Goal: Contribute content: Add original content to the website for others to see

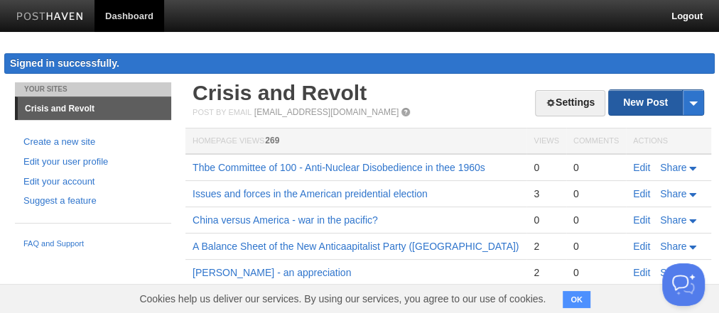
click at [645, 98] on link "New Post" at bounding box center [656, 102] width 95 height 25
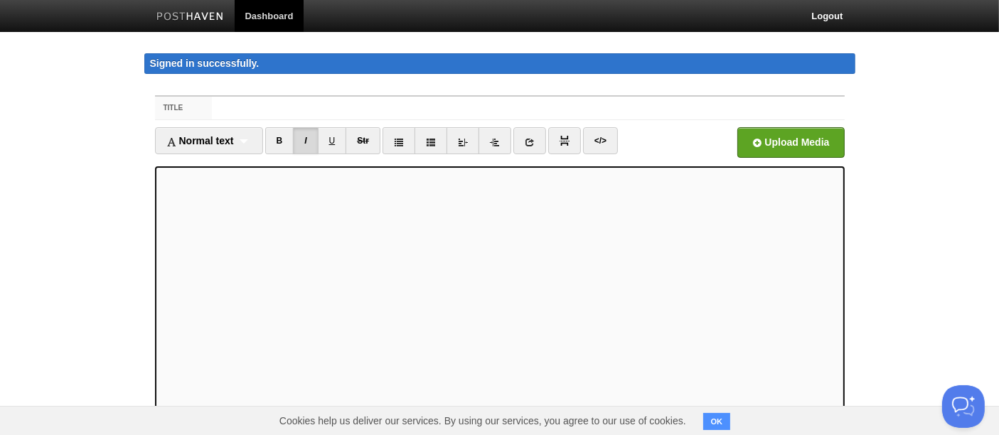
scroll to position [53, 0]
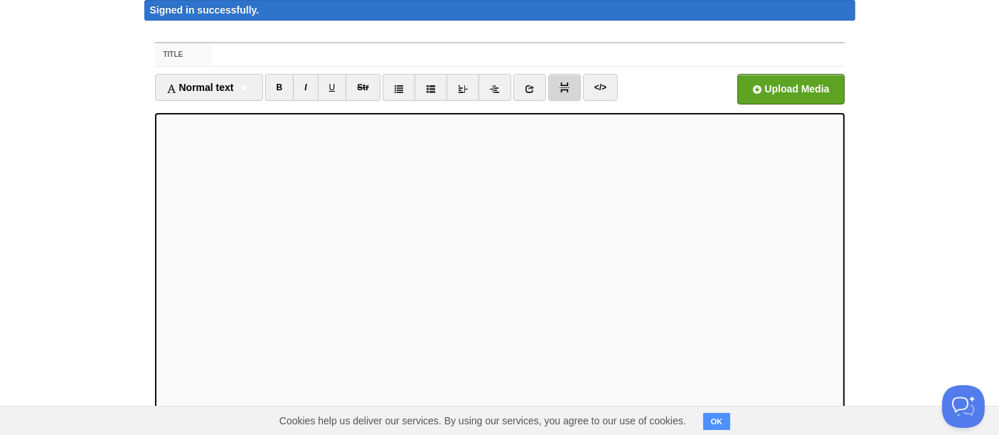
click at [559, 86] on img at bounding box center [564, 87] width 10 height 10
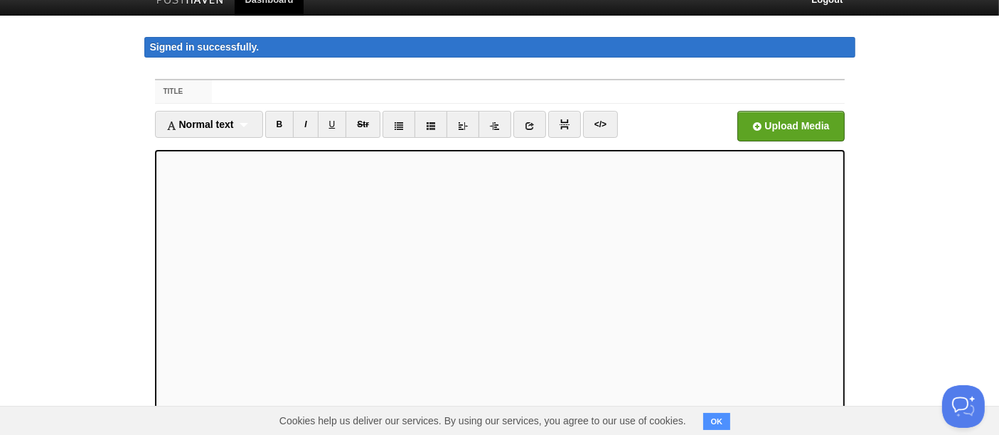
scroll to position [0, 0]
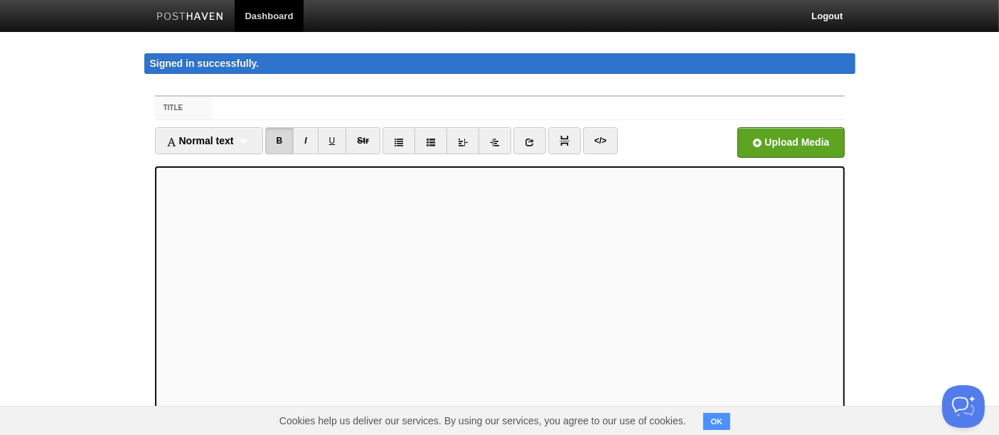
type input "Who is the Enemy? The Super-Oligarchy"
click at [282, 139] on link "B" at bounding box center [279, 140] width 29 height 27
click at [306, 140] on link "I" at bounding box center [305, 140] width 25 height 27
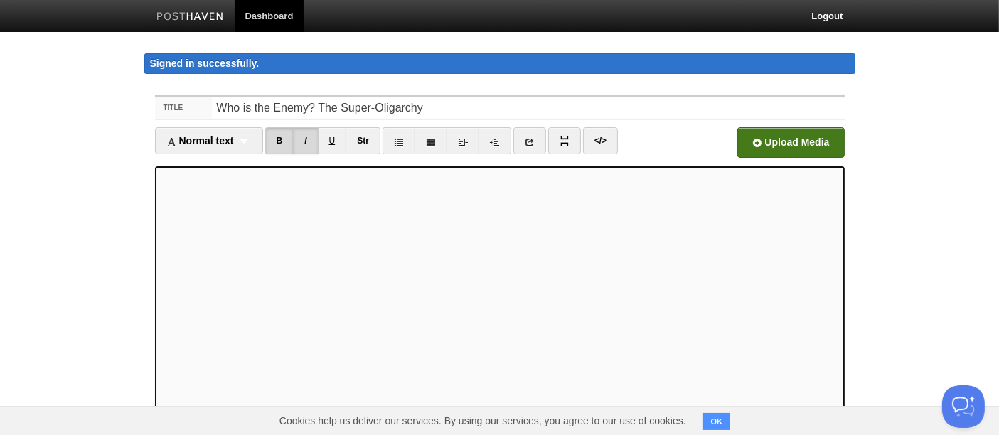
click at [727, 142] on input "file" at bounding box center [361, 146] width 1076 height 73
click at [727, 141] on input "file" at bounding box center [361, 146] width 1076 height 73
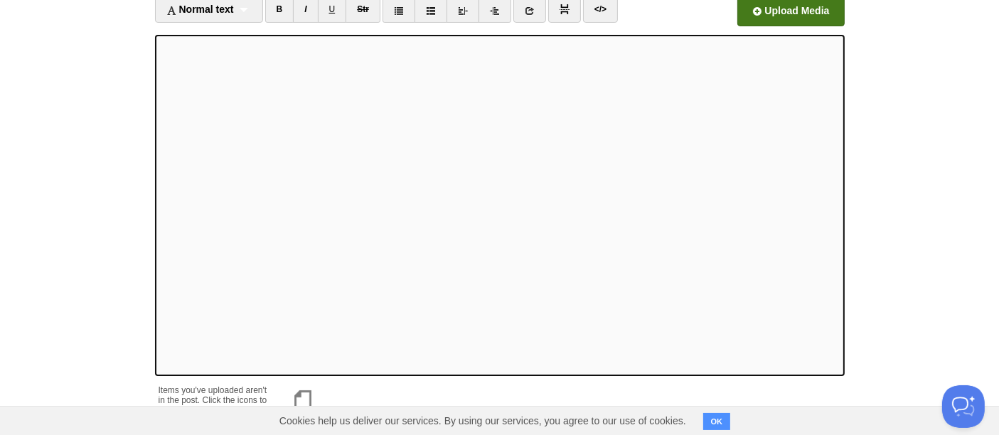
scroll to position [242, 0]
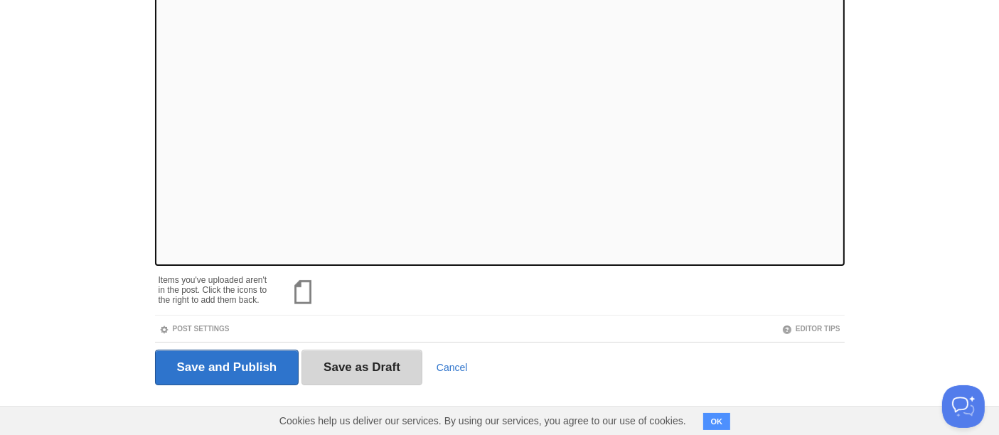
click at [351, 313] on input "Save as Draft" at bounding box center [361, 368] width 121 height 36
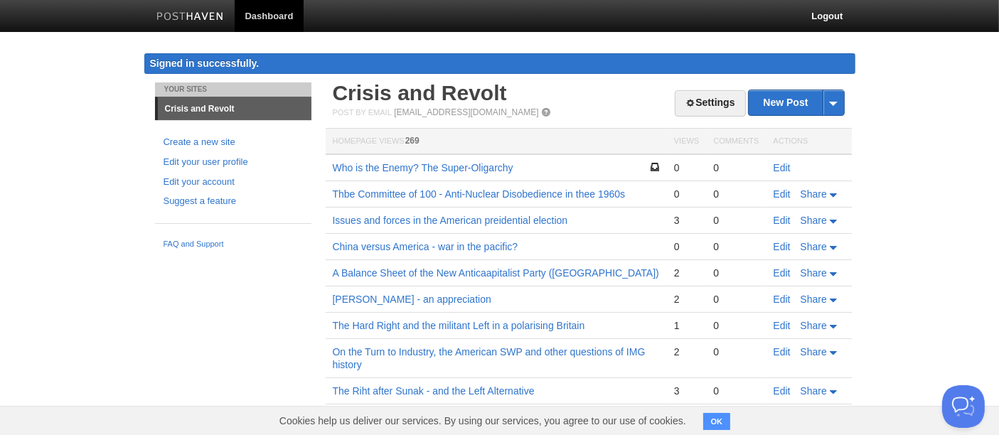
click at [727, 159] on td "Edit" at bounding box center [808, 167] width 85 height 27
click at [727, 163] on link "Edit" at bounding box center [781, 167] width 17 height 11
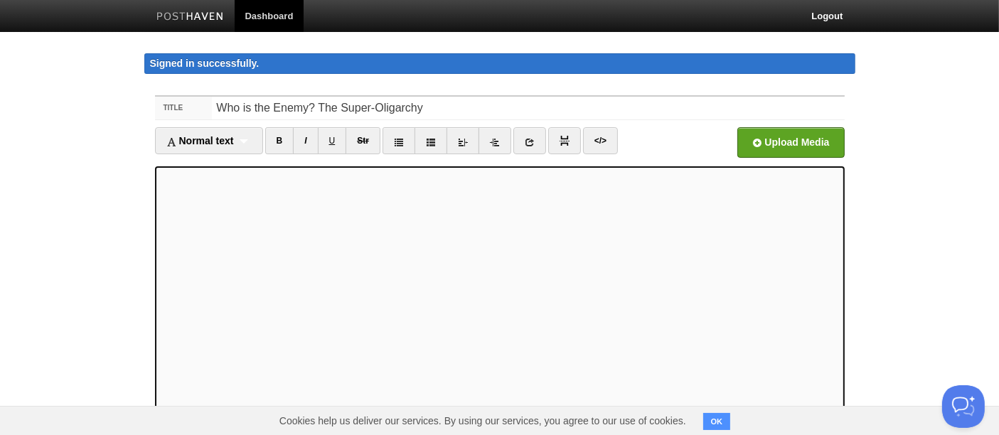
scroll to position [242, 0]
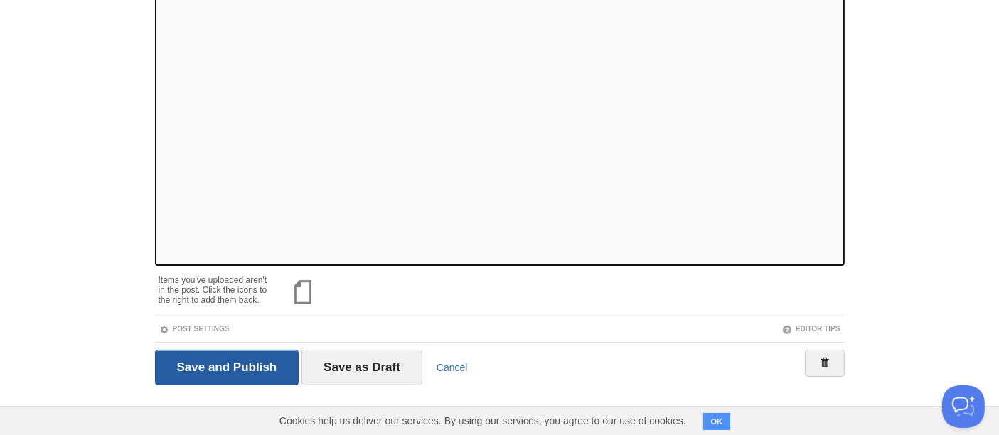
click at [183, 313] on input "Save and Publish" at bounding box center [227, 368] width 144 height 36
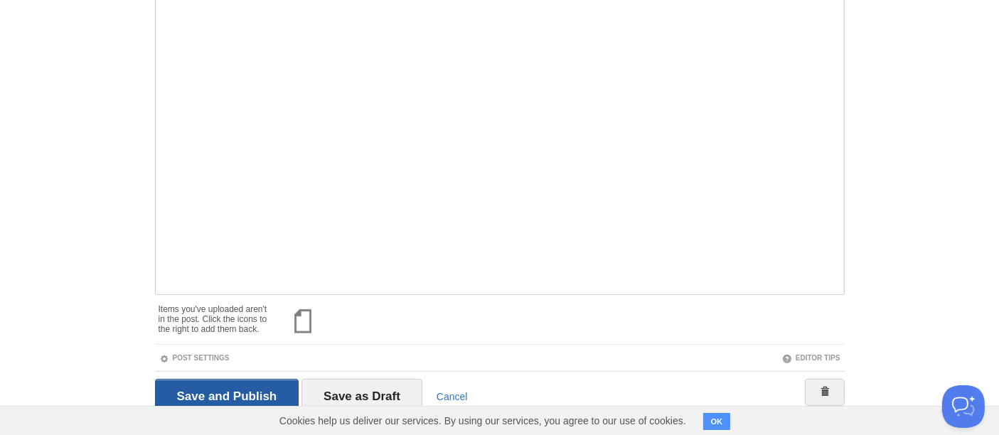
scroll to position [82, 0]
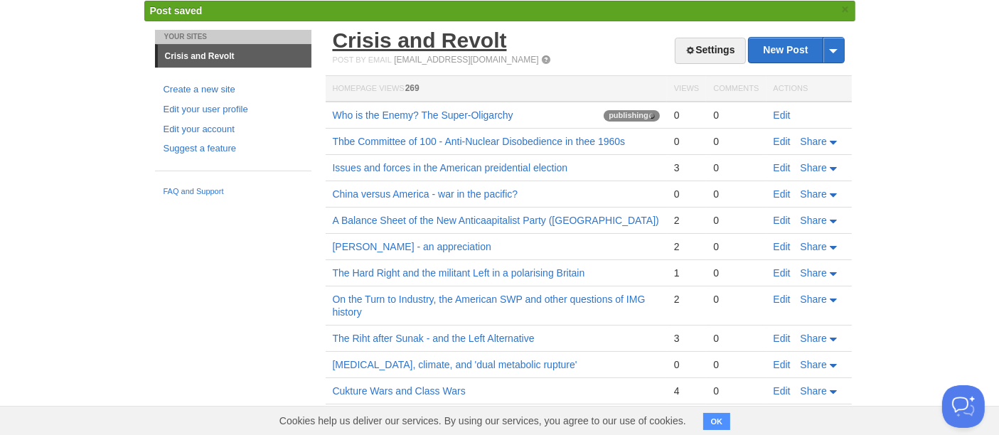
click at [461, 43] on link "Crisis and Revolt" at bounding box center [420, 39] width 174 height 23
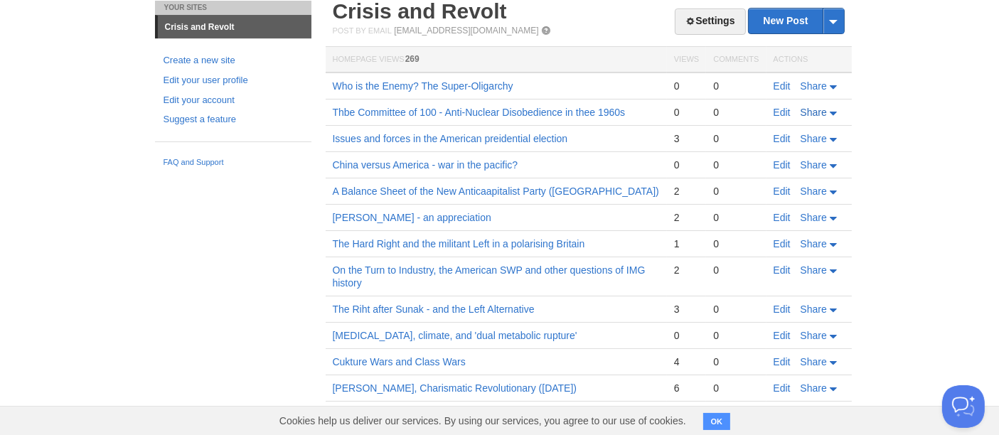
click at [727, 110] on span "Share" at bounding box center [813, 112] width 26 height 11
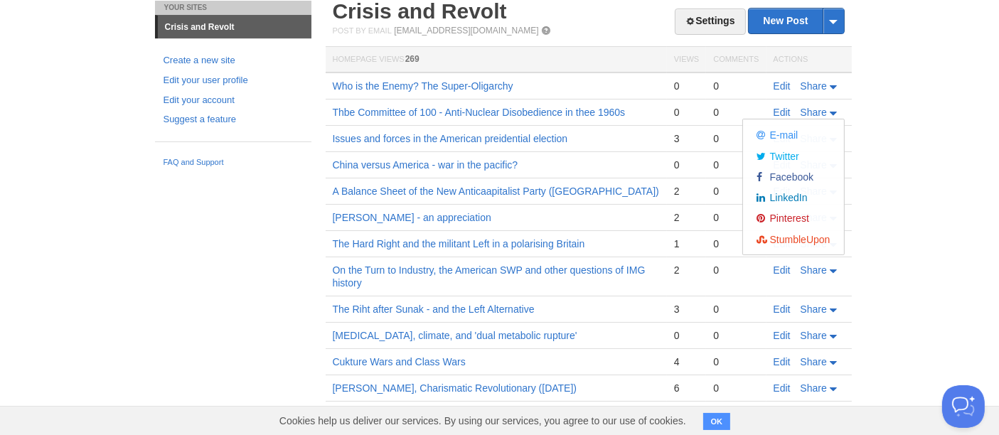
click at [727, 161] on body "Dashboard Logout Signed in successfully. Signed in successfully. × Post created…" at bounding box center [499, 310] width 999 height 785
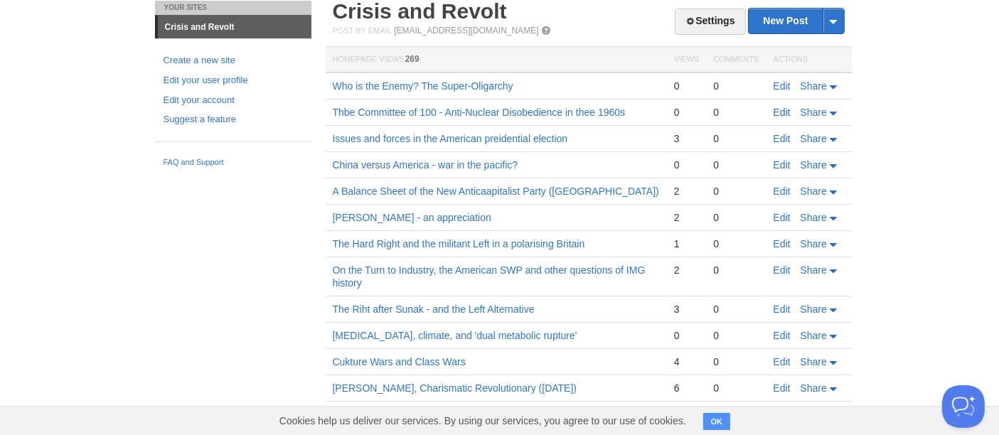
click at [727, 112] on link "Edit" at bounding box center [781, 112] width 17 height 11
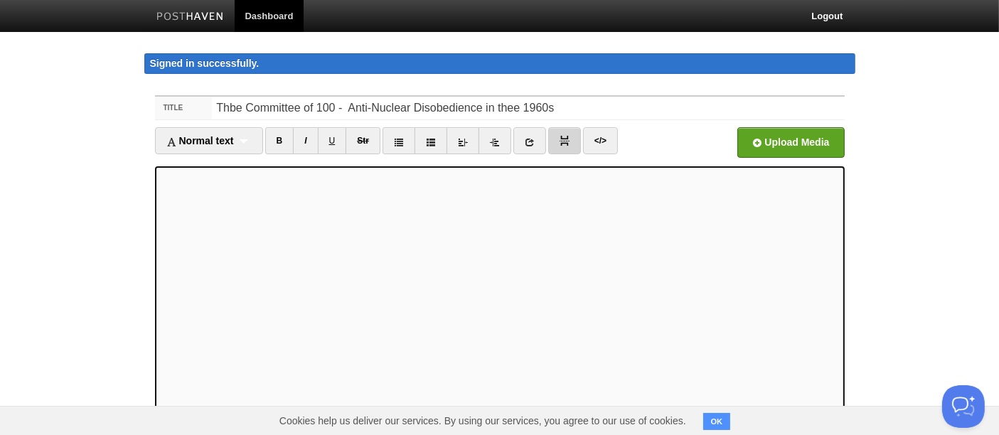
click at [569, 136] on link at bounding box center [564, 140] width 33 height 27
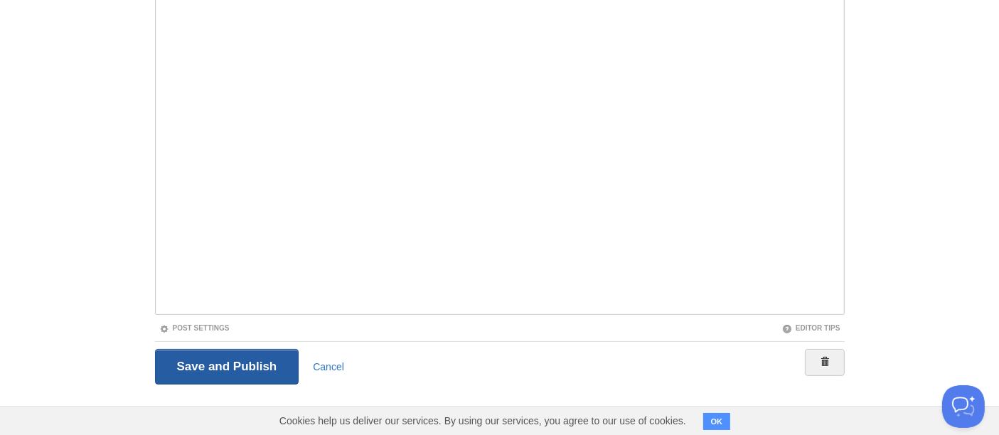
click at [230, 313] on input "Save and Publish" at bounding box center [227, 367] width 144 height 36
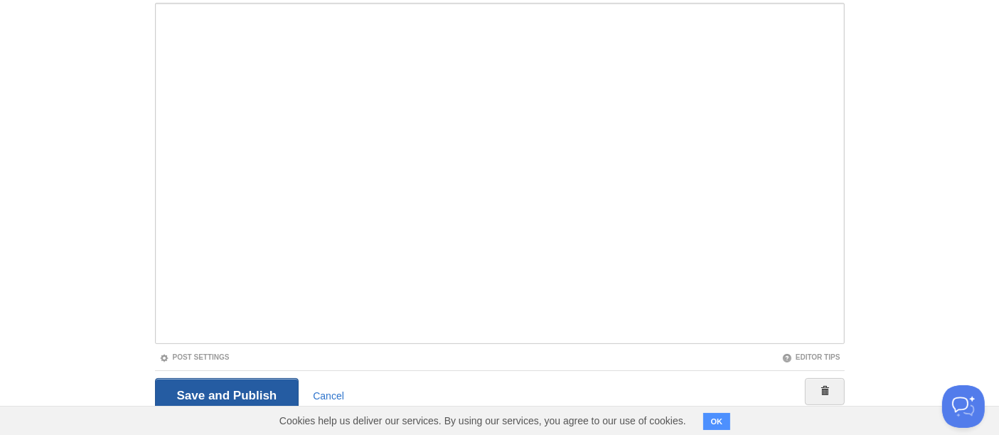
scroll to position [82, 0]
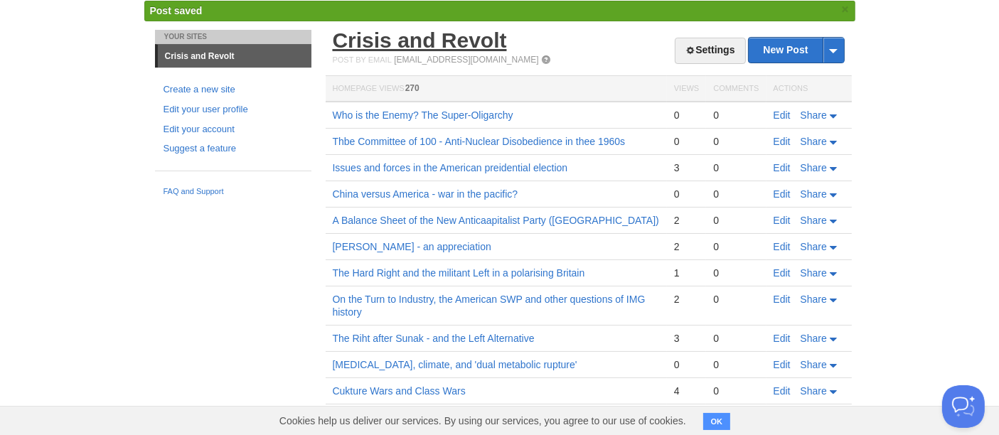
click at [478, 45] on link "Crisis and Revolt" at bounding box center [420, 39] width 174 height 23
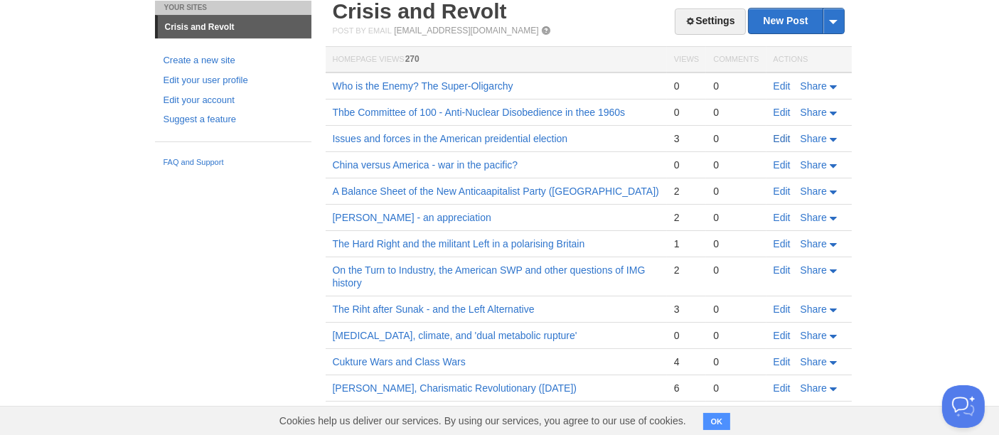
click at [727, 139] on link "Edit" at bounding box center [781, 138] width 17 height 11
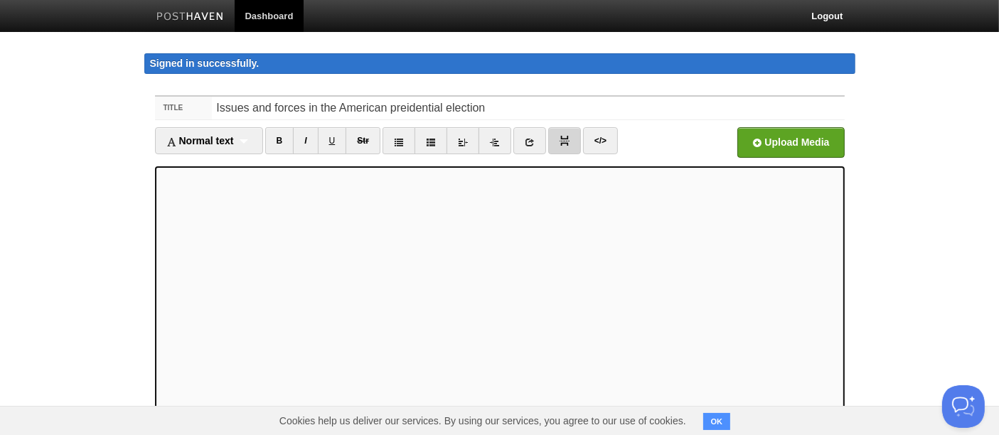
drag, startPoint x: 130, startPoint y: 102, endPoint x: 567, endPoint y: 70, distance: 437.7
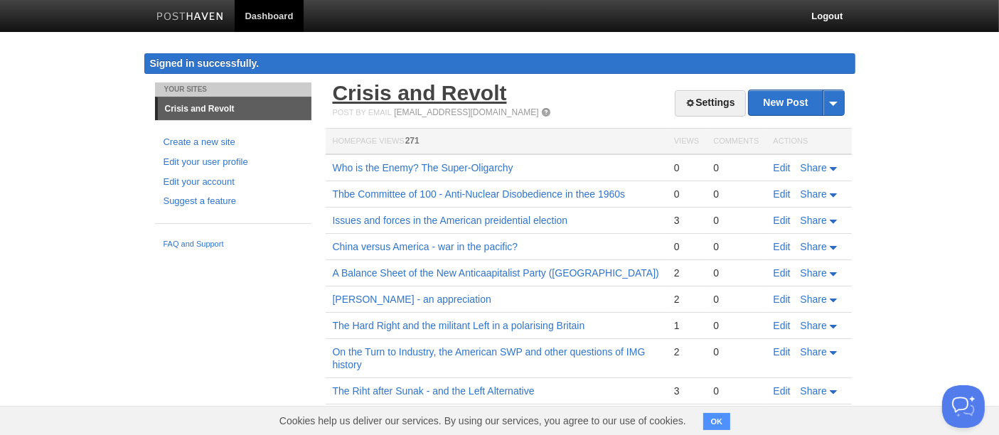
click at [410, 96] on link "Crisis and Revolt" at bounding box center [420, 92] width 174 height 23
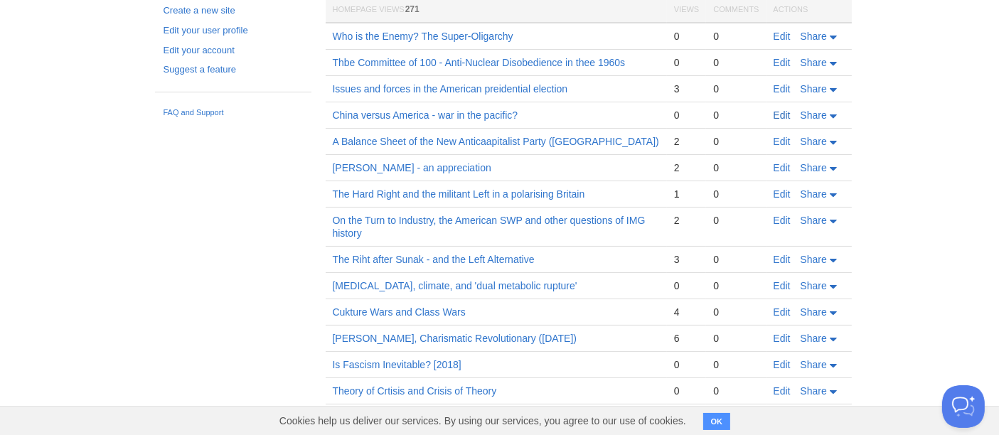
click at [727, 109] on link "Edit" at bounding box center [781, 114] width 17 height 11
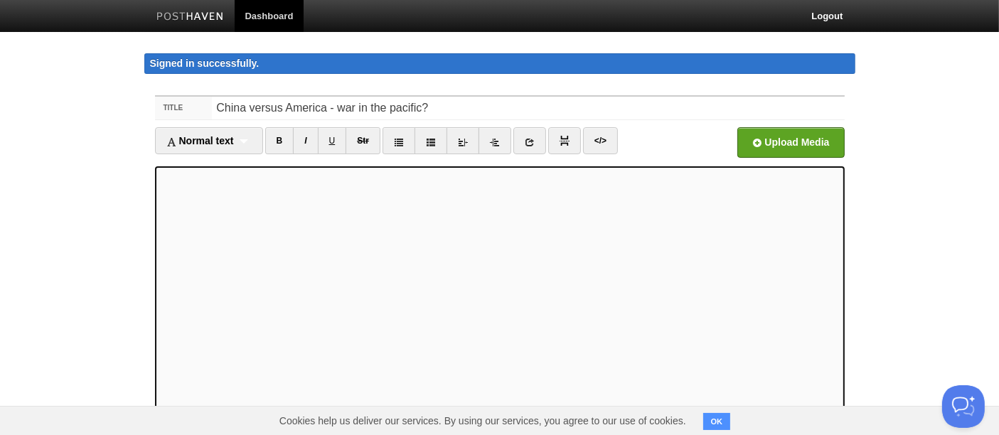
scroll to position [132, 0]
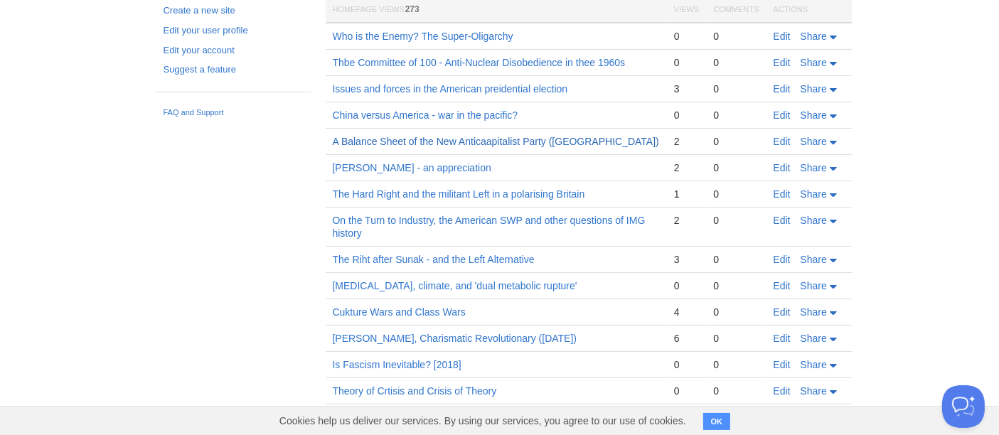
click at [462, 143] on link "A Balance Sheet of the New Anticaapitalist Party ([GEOGRAPHIC_DATA])" at bounding box center [496, 141] width 326 height 11
click at [727, 136] on link "Edit" at bounding box center [781, 141] width 17 height 11
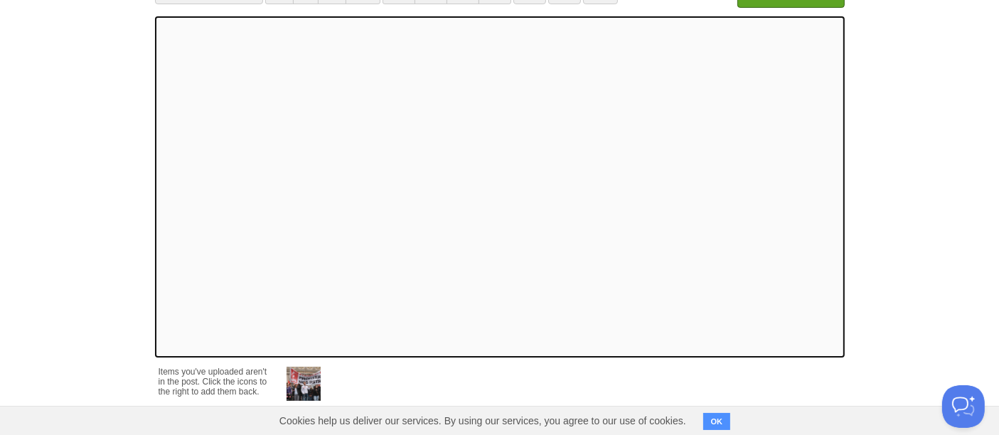
scroll to position [242, 0]
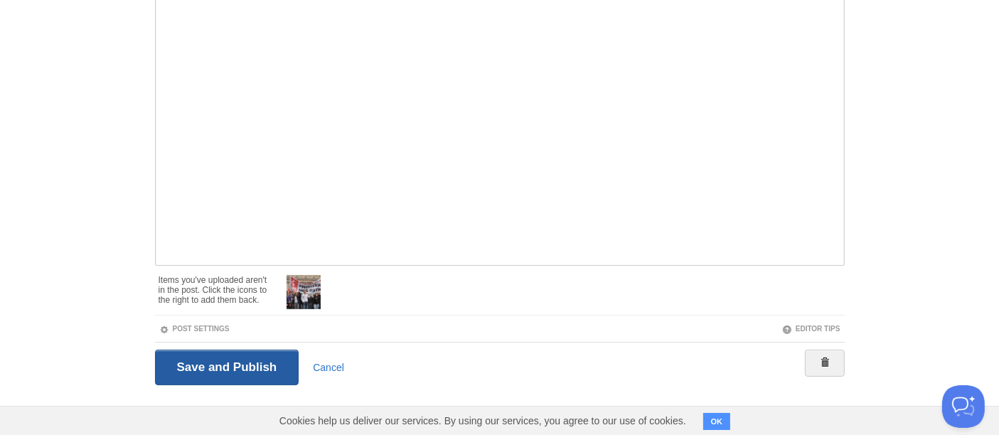
click at [179, 313] on input "Save and Publish" at bounding box center [227, 368] width 144 height 36
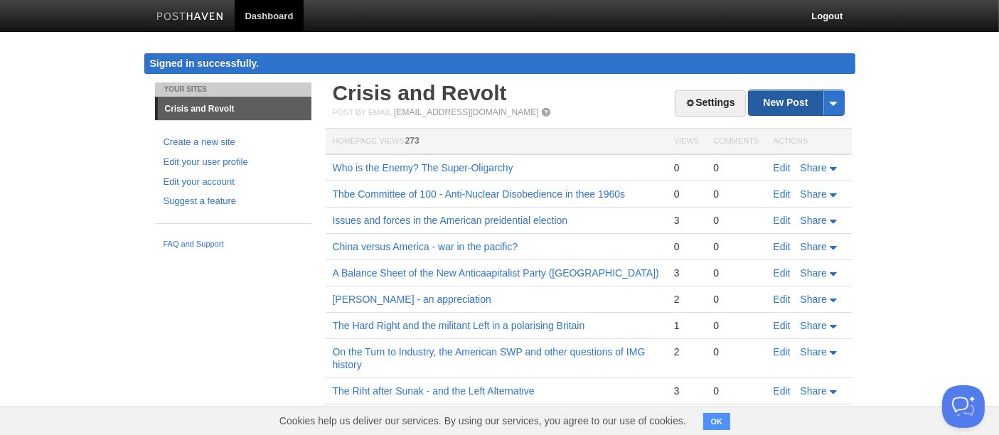
click at [727, 98] on link "New Post" at bounding box center [796, 102] width 95 height 25
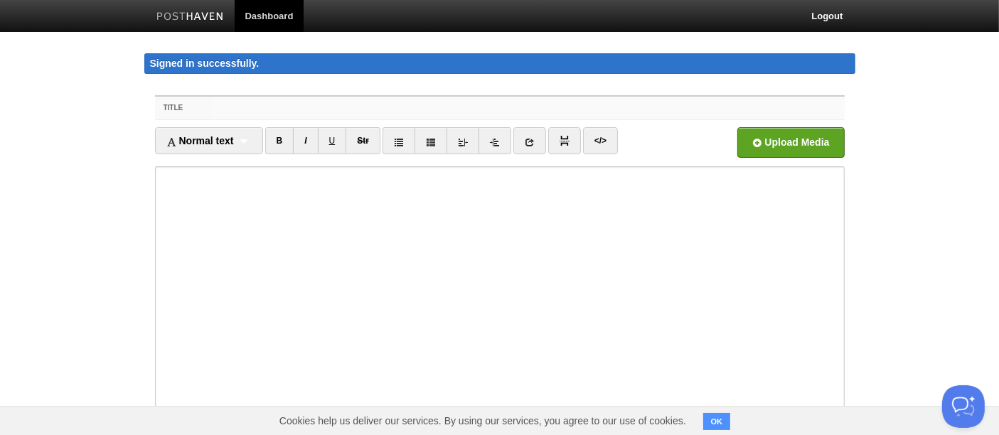
click at [254, 103] on input "Title" at bounding box center [528, 108] width 632 height 23
paste input "The Age of Neofascism and Its Distinctive Features"
type input "The Age of Neofascism and Its Distinctive Features"
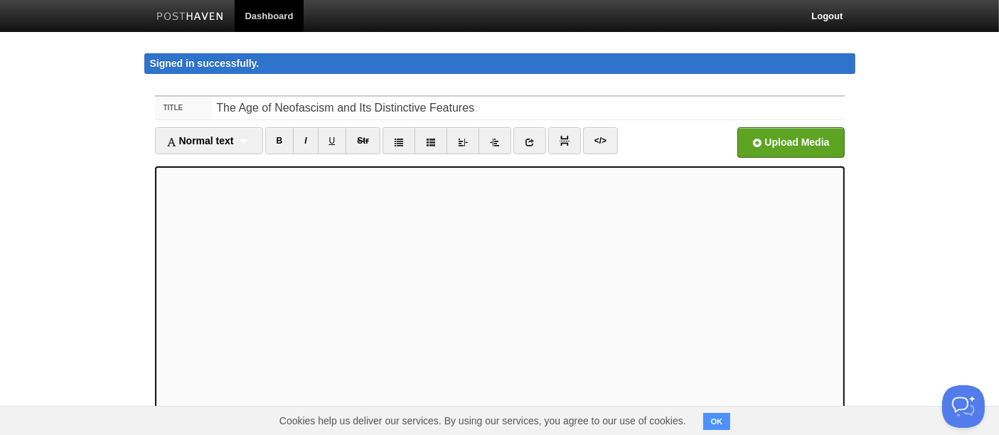
scroll to position [132, 0]
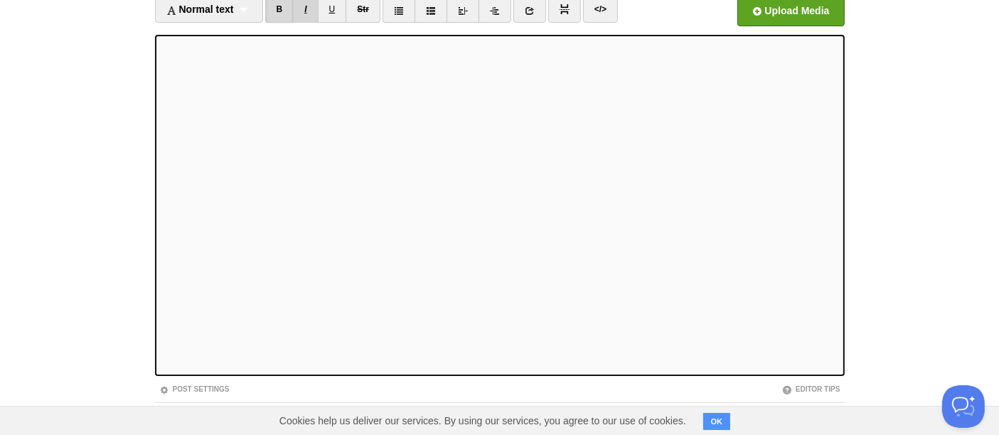
click at [307, 11] on link "I" at bounding box center [305, 9] width 25 height 27
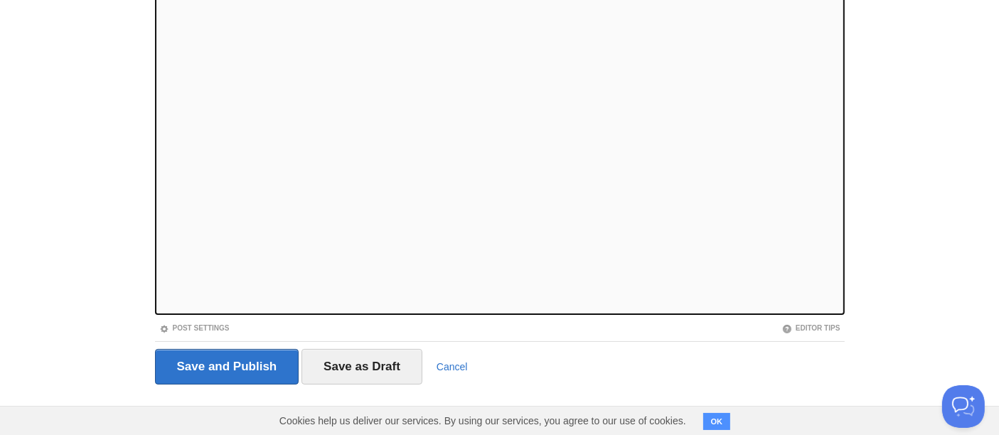
scroll to position [0, 0]
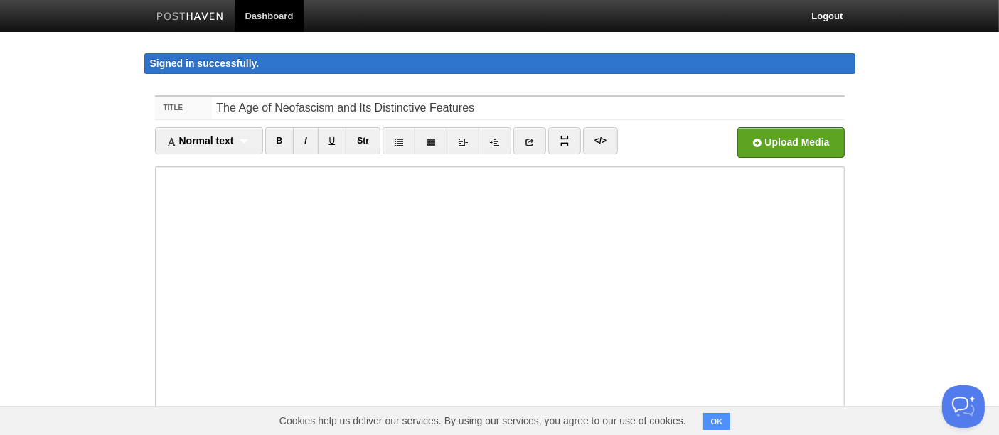
drag, startPoint x: 916, startPoint y: 114, endPoint x: 918, endPoint y: 123, distance: 8.8
click at [727, 117] on body "Dashboard Logout Signed in successfully. Signed in successfully. × Post created…" at bounding box center [499, 315] width 999 height 631
click at [160, 166] on iframe at bounding box center [500, 336] width 690 height 341
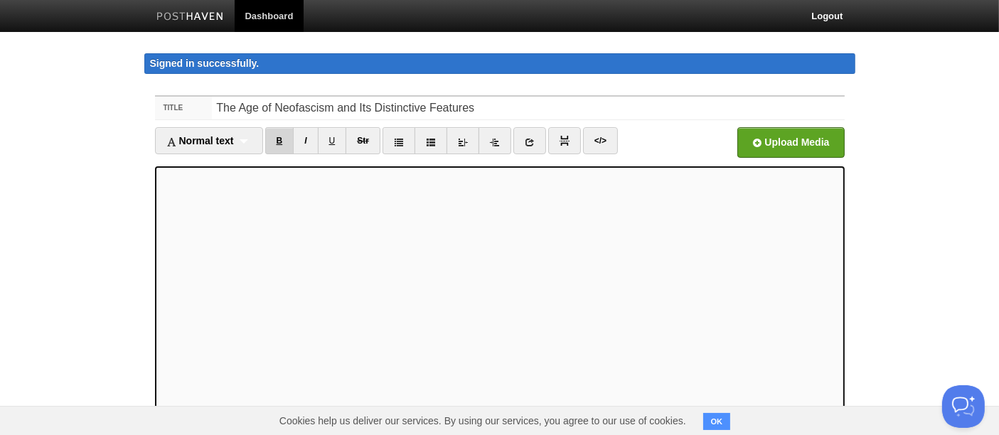
click at [286, 134] on link "B" at bounding box center [279, 140] width 29 height 27
click at [727, 134] on input "file" at bounding box center [361, 146] width 1076 height 73
click at [559, 138] on img at bounding box center [564, 141] width 10 height 10
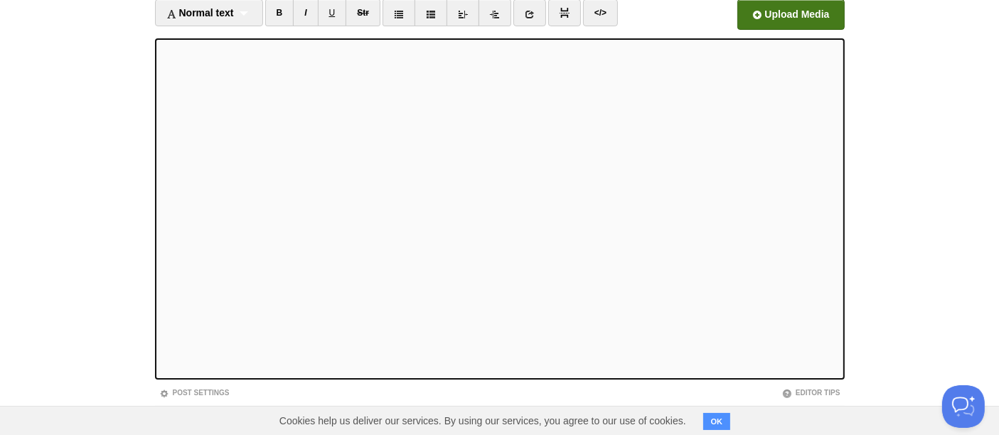
scroll to position [193, 0]
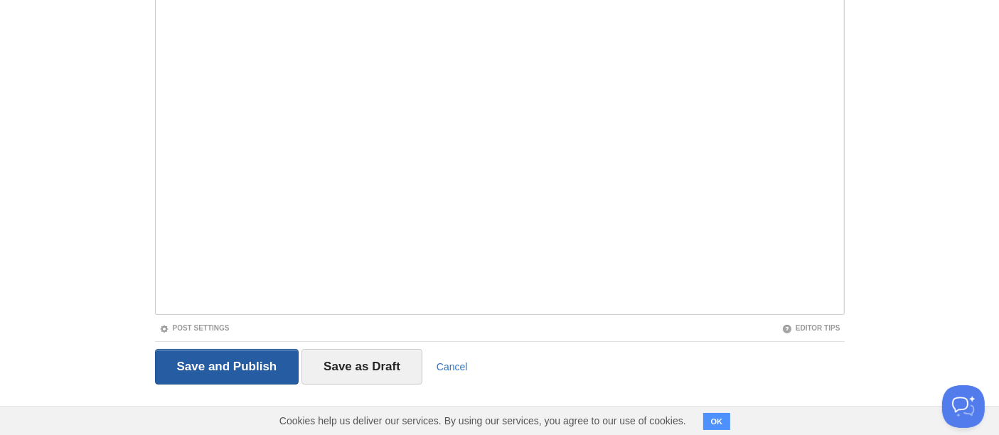
drag, startPoint x: 209, startPoint y: 355, endPoint x: 217, endPoint y: 353, distance: 7.9
click at [217, 313] on input "Save and Publish" at bounding box center [227, 367] width 144 height 36
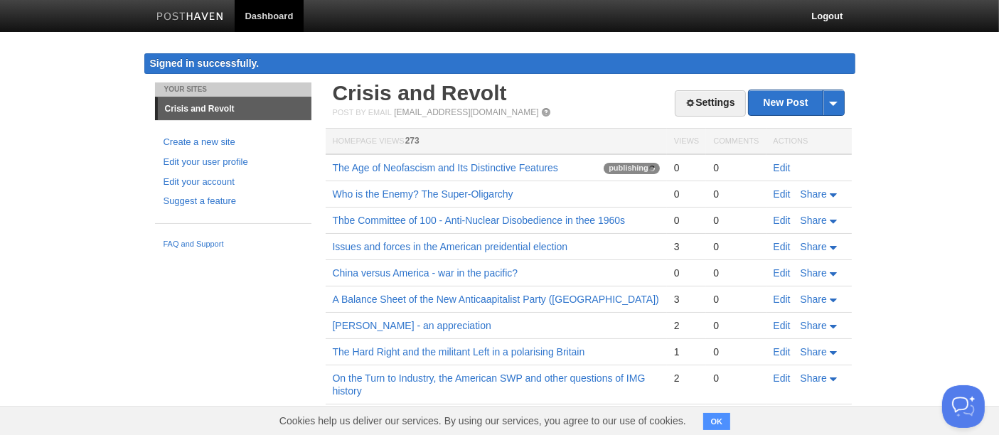
click at [210, 13] on img at bounding box center [190, 17] width 68 height 11
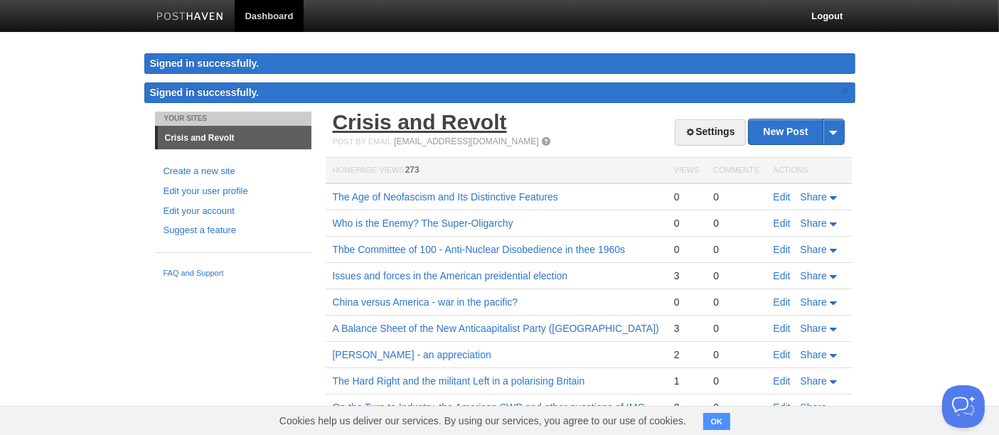
click at [420, 126] on link "Crisis and Revolt" at bounding box center [420, 121] width 174 height 23
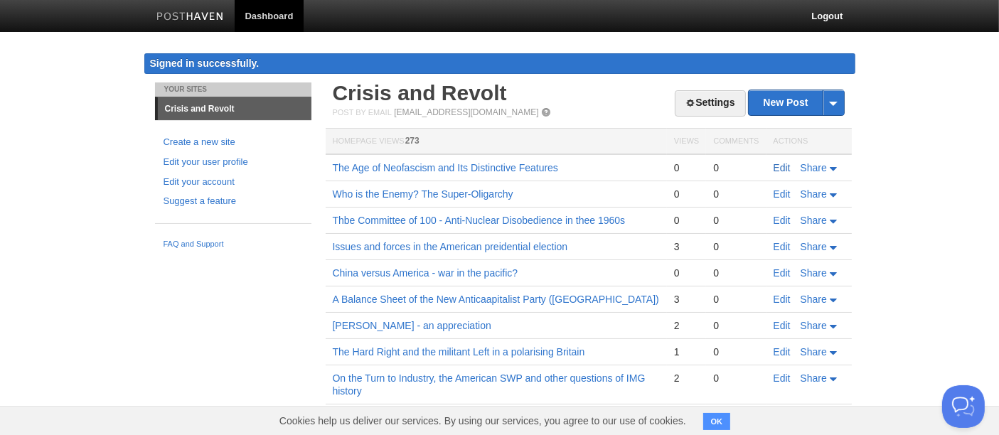
click at [785, 164] on link "Edit" at bounding box center [781, 167] width 17 height 11
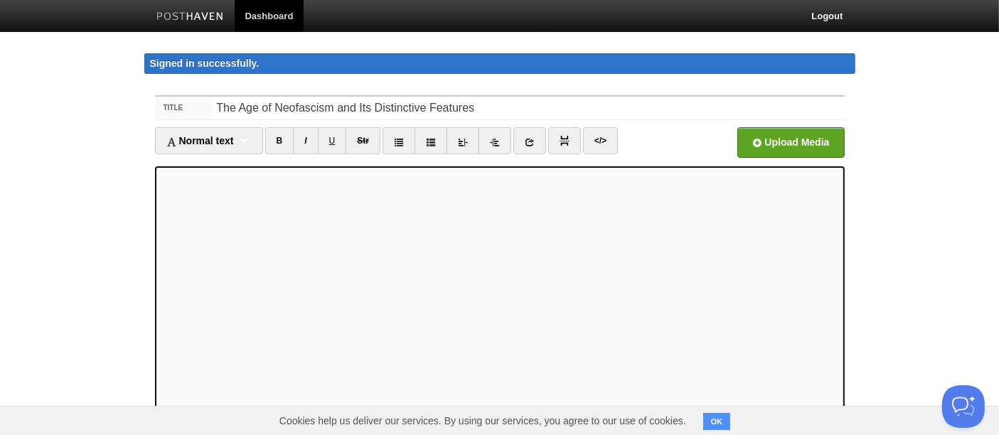
scroll to position [193, 0]
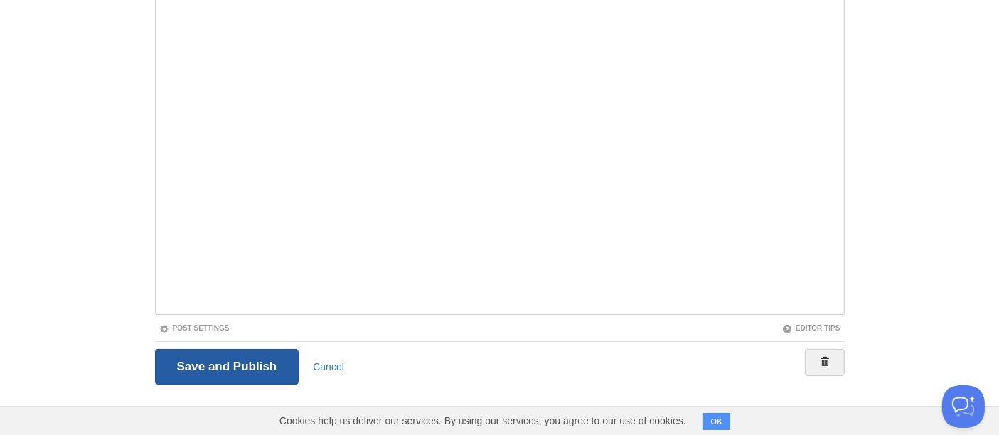
click at [242, 363] on input "Save and Publish" at bounding box center [227, 367] width 144 height 36
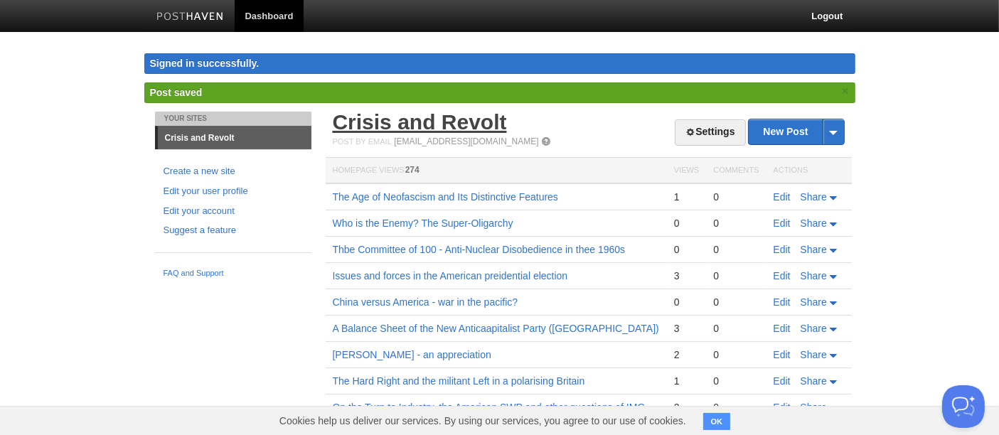
click at [458, 122] on link "Crisis and Revolt" at bounding box center [420, 121] width 174 height 23
